Goal: Find specific page/section: Find specific page/section

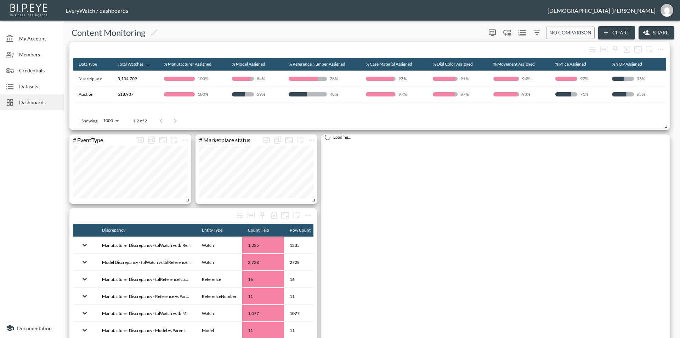
click at [44, 99] on span "Dashboards" at bounding box center [38, 101] width 39 height 7
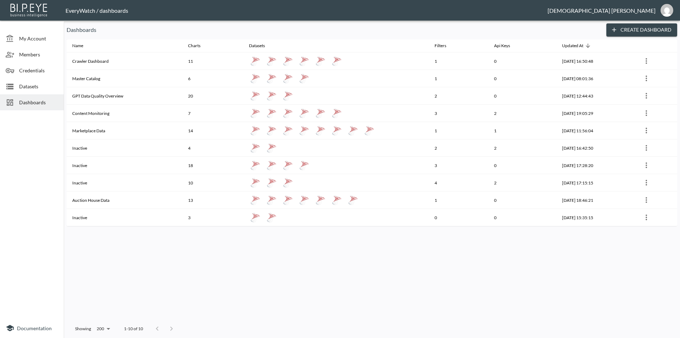
click at [434, 241] on div "Name Charts Datasets Filters Api Keys Updated At Crawler Dashboard 11 1 0 [DATE…" at bounding box center [372, 179] width 611 height 280
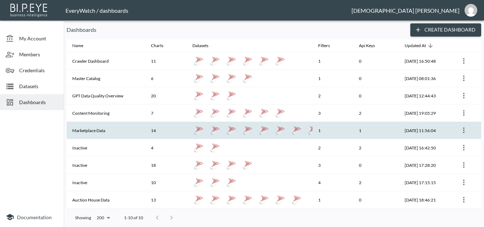
click at [113, 128] on th "Marketplace Data" at bounding box center [106, 130] width 79 height 17
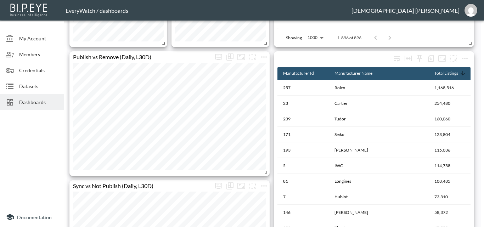
scroll to position [413, 0]
